Goal: Transaction & Acquisition: Purchase product/service

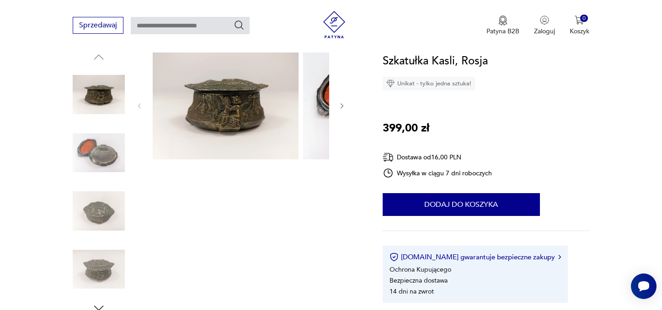
scroll to position [86, 0]
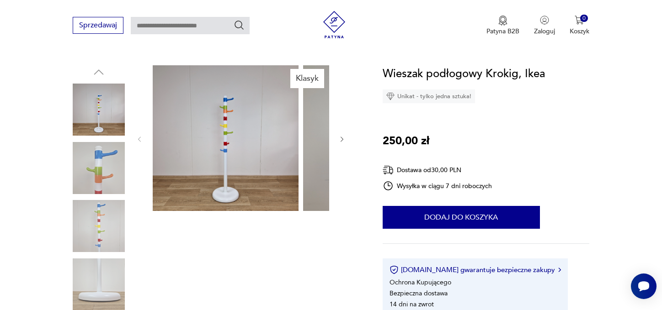
scroll to position [91, 0]
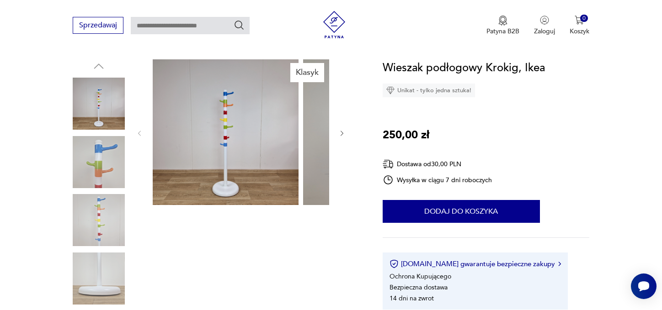
click at [96, 174] on img at bounding box center [99, 162] width 52 height 52
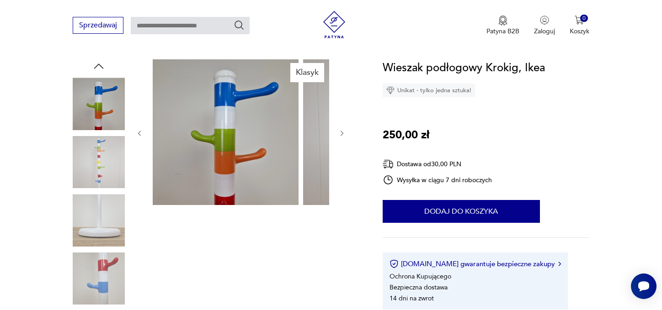
click at [91, 183] on img at bounding box center [99, 162] width 52 height 52
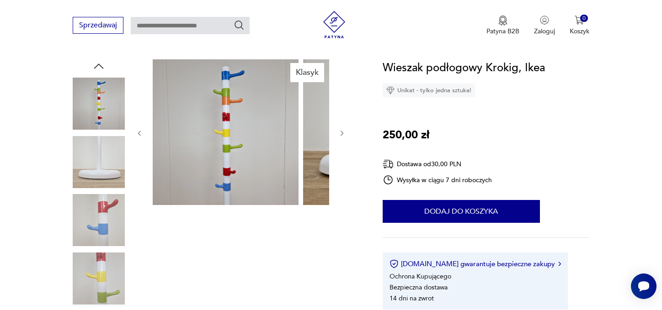
click at [90, 217] on img at bounding box center [99, 220] width 52 height 52
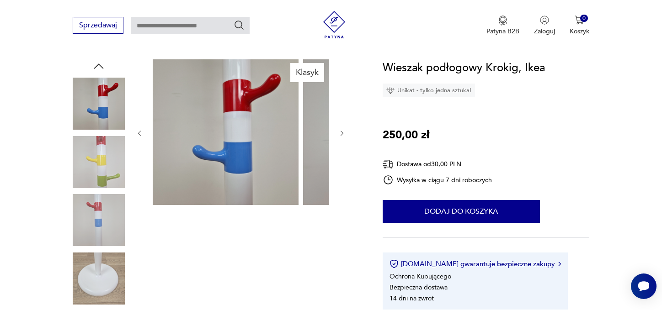
click at [86, 239] on img at bounding box center [99, 220] width 52 height 52
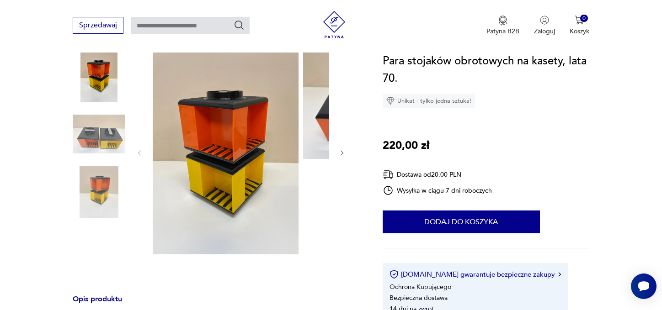
scroll to position [91, 0]
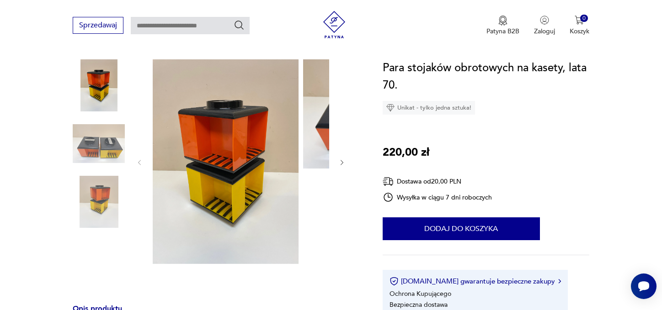
click at [338, 167] on icon "button" at bounding box center [342, 163] width 8 height 8
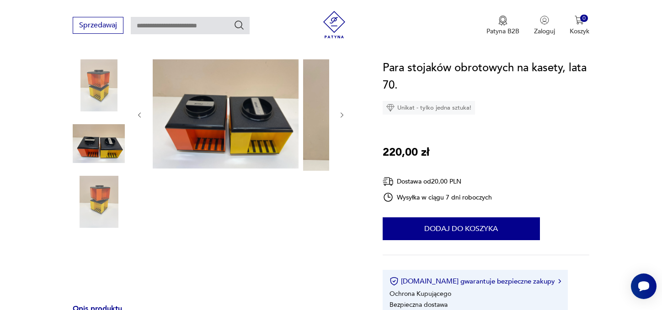
click at [303, 171] on div at bounding box center [241, 115] width 210 height 112
click at [304, 169] on div at bounding box center [241, 115] width 210 height 112
